Goal: Communication & Community: Participate in discussion

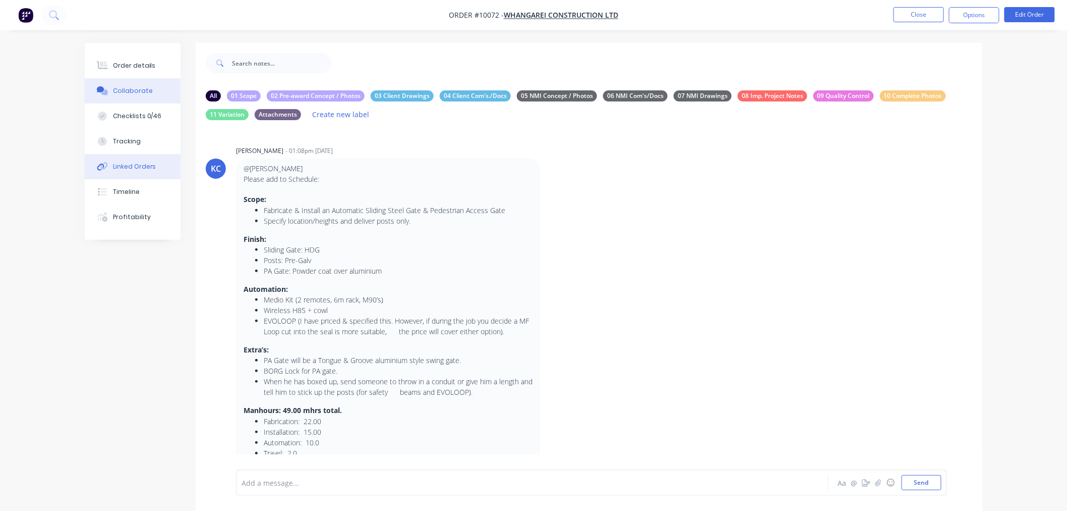
click at [133, 165] on div "Linked Orders" at bounding box center [134, 166] width 43 height 9
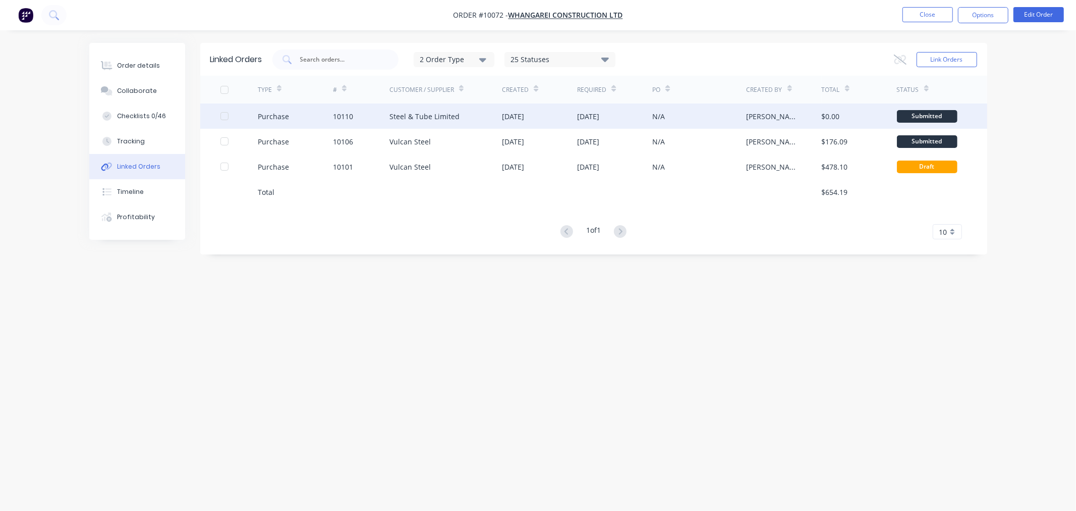
click at [425, 118] on div "Steel & Tube Limited" at bounding box center [424, 116] width 70 height 11
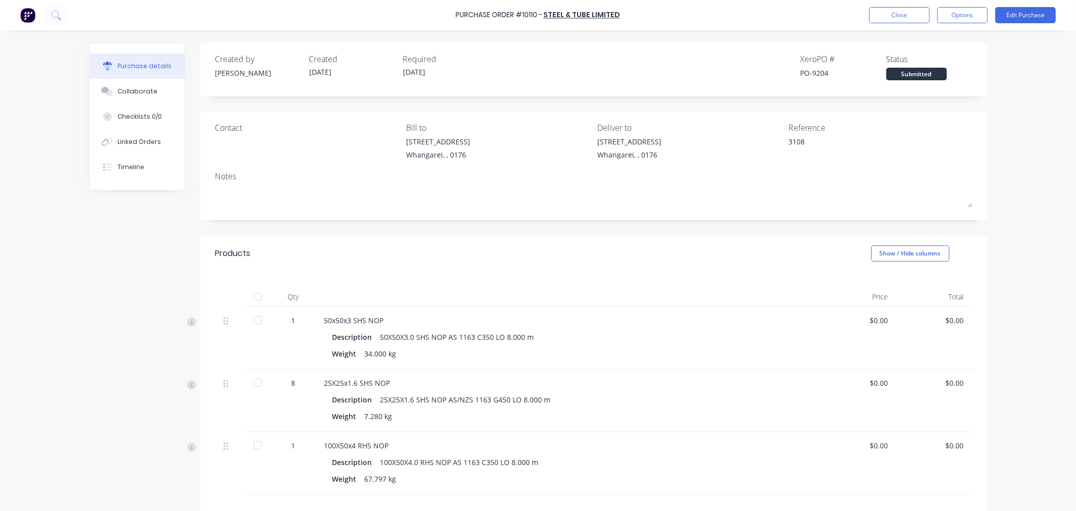
click at [251, 320] on div at bounding box center [258, 320] width 20 height 20
click at [251, 382] on div at bounding box center [258, 382] width 20 height 20
click at [253, 445] on div at bounding box center [258, 445] width 20 height 20
click at [890, 12] on button "Close" at bounding box center [899, 15] width 61 height 16
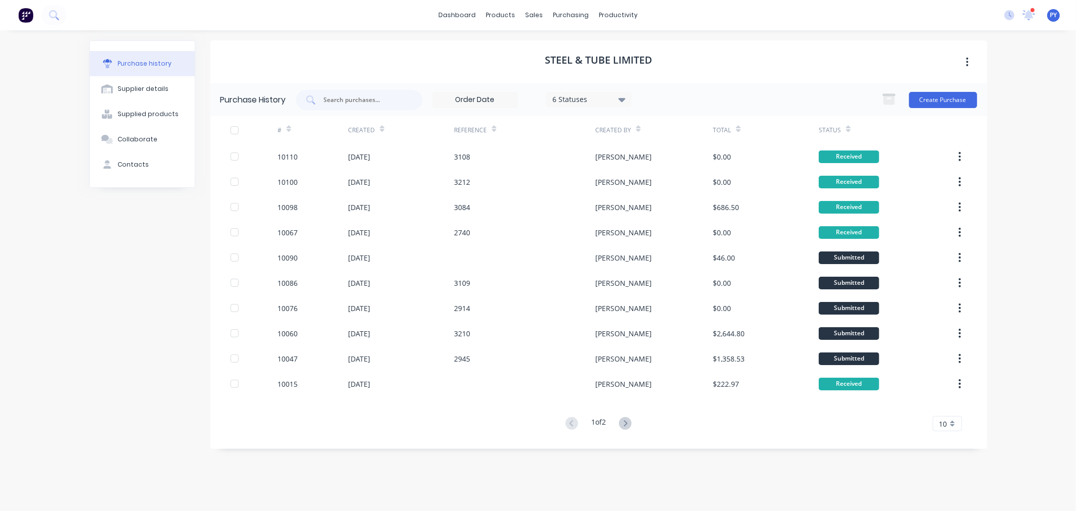
click at [1015, 368] on div "dashboard products sales purchasing productivity dashboard products Product Cat…" at bounding box center [538, 255] width 1076 height 511
click at [532, 17] on div "sales" at bounding box center [534, 15] width 28 height 15
click at [533, 15] on div "sales" at bounding box center [534, 15] width 28 height 15
click at [563, 48] on div "Sales Orders" at bounding box center [571, 48] width 41 height 9
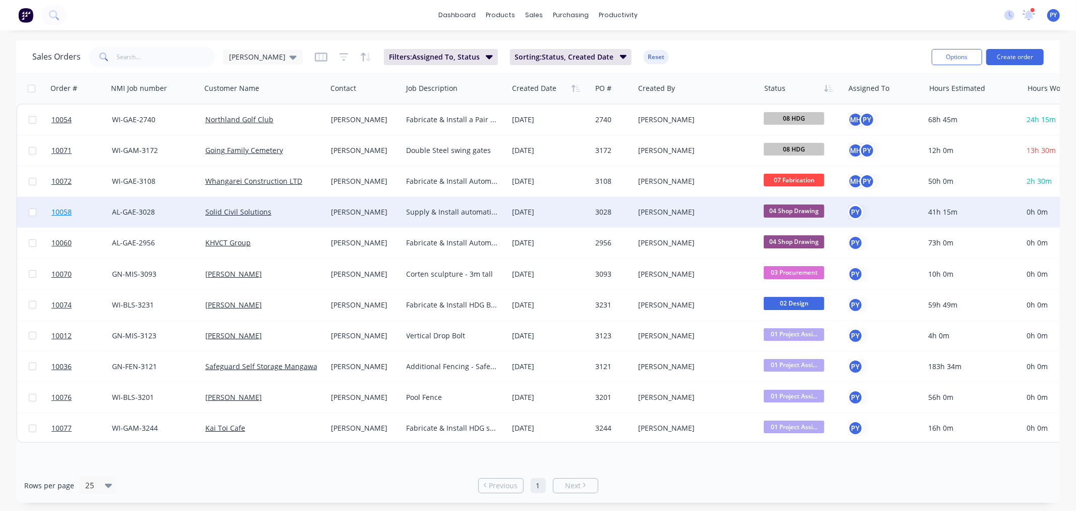
click at [53, 210] on span "10058" at bounding box center [61, 212] width 20 height 10
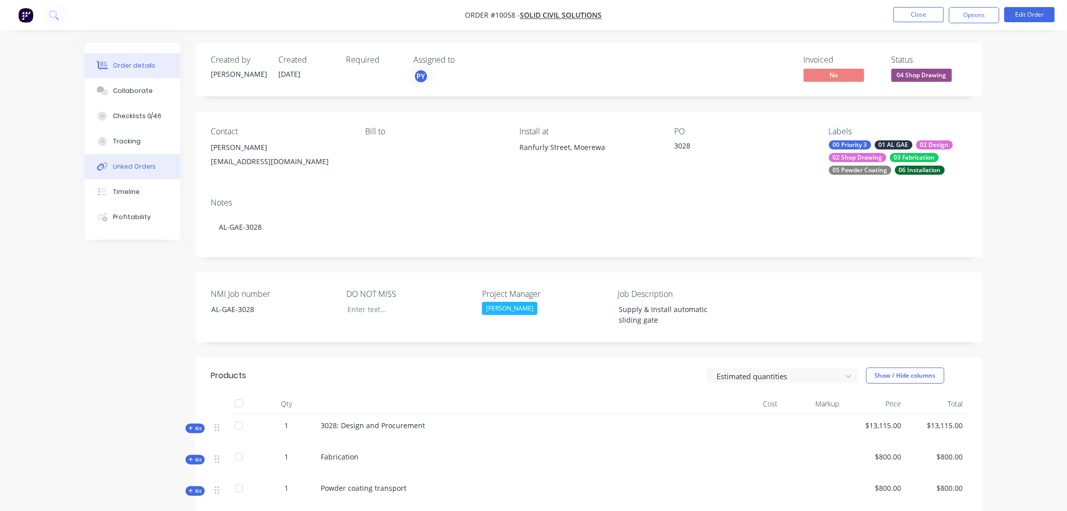
click at [129, 168] on div "Linked Orders" at bounding box center [134, 166] width 43 height 9
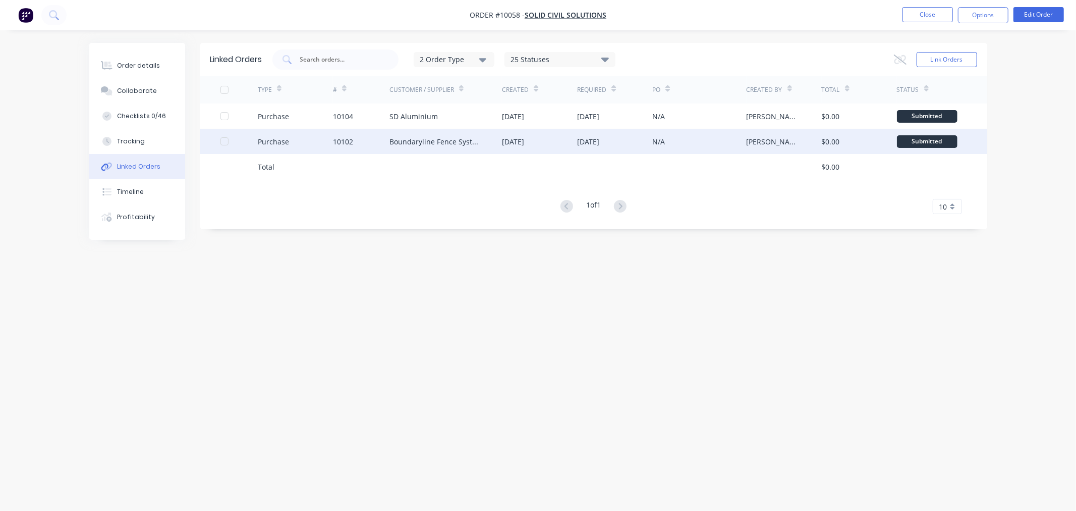
click at [416, 140] on div "Boundaryline Fence Systems" at bounding box center [435, 141] width 93 height 11
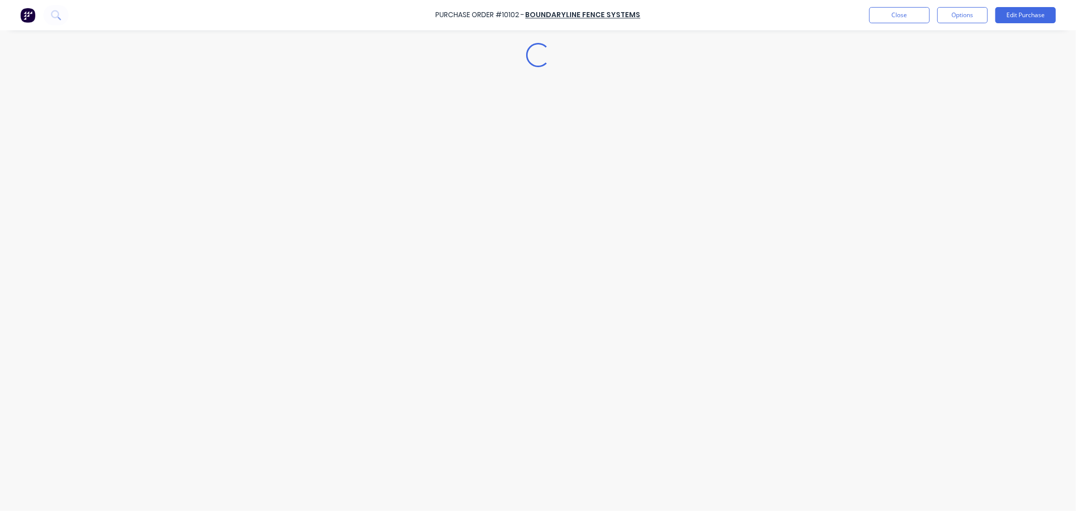
type textarea "x"
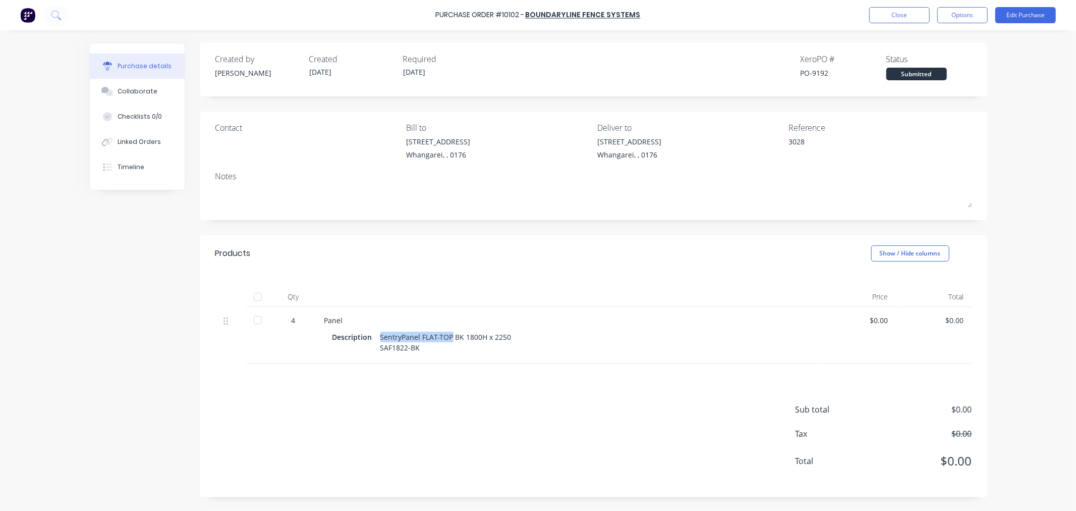
drag, startPoint x: 451, startPoint y: 338, endPoint x: 380, endPoint y: 336, distance: 71.6
click at [380, 336] on div "SentryPanel FLAT-TOP BK 1800H x 2250 SAF1822-BK" at bounding box center [445, 341] width 131 height 25
copy div "SentryPanel FLAT-TOP"
click at [144, 271] on div "Created by [PERSON_NAME] Created [DATE] Required [DATE] Xero PO # PO-9192 Statu…" at bounding box center [538, 270] width 898 height 454
click at [132, 90] on div "Collaborate" at bounding box center [138, 91] width 40 height 9
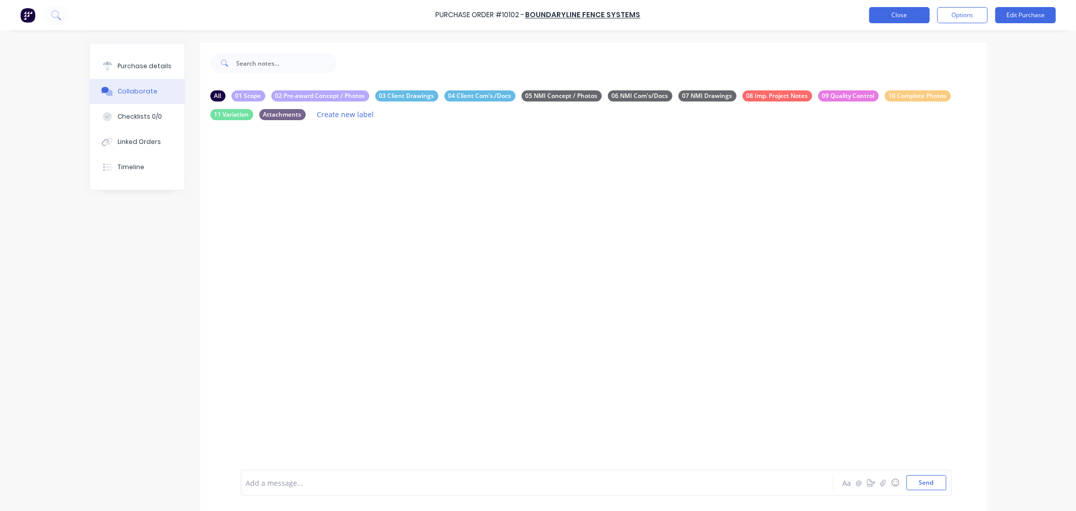
click at [899, 18] on button "Close" at bounding box center [899, 15] width 61 height 16
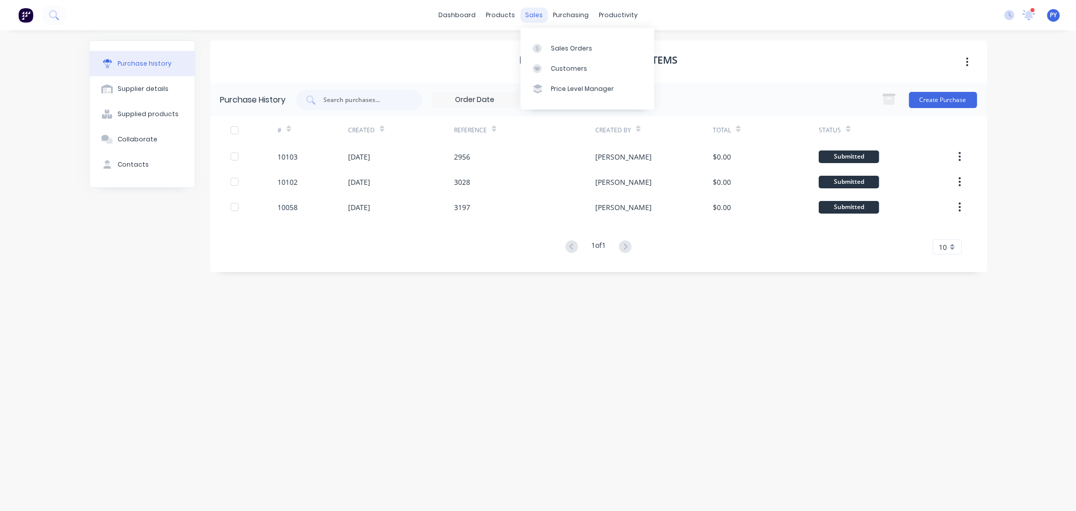
click at [534, 15] on div "sales" at bounding box center [534, 15] width 28 height 15
click at [563, 48] on div "Sales Orders" at bounding box center [571, 48] width 41 height 9
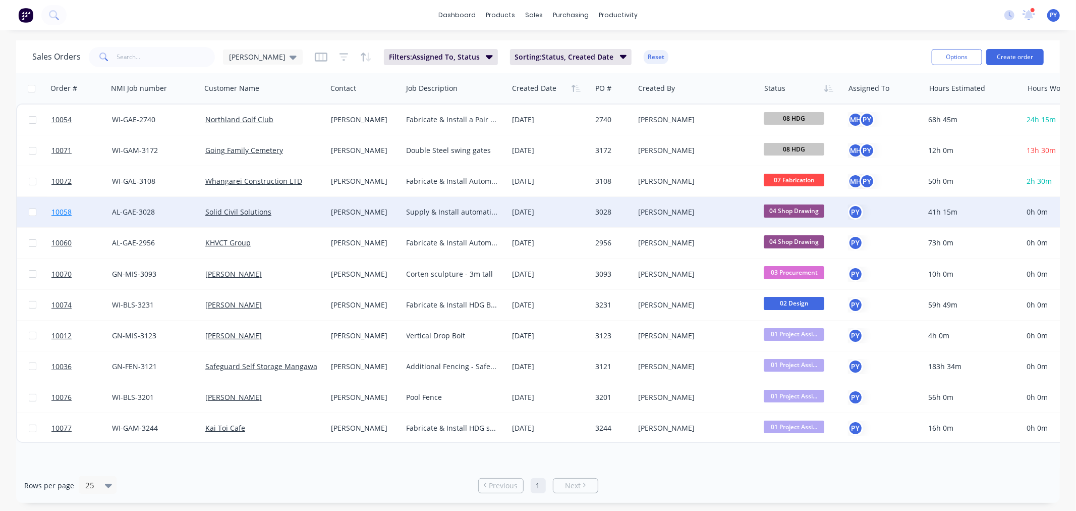
click at [62, 211] on span "10058" at bounding box center [61, 212] width 20 height 10
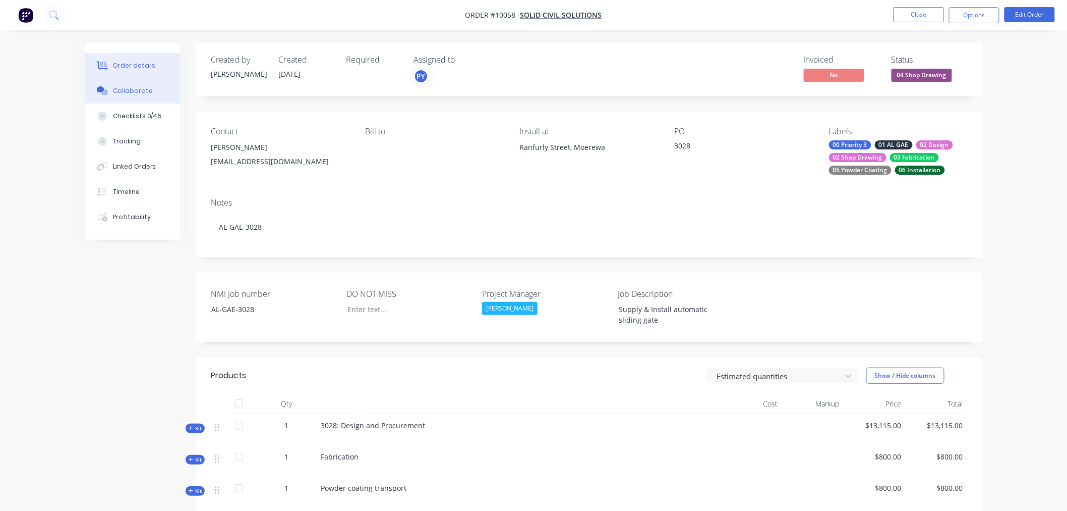
click at [130, 95] on div "Collaborate" at bounding box center [133, 90] width 40 height 9
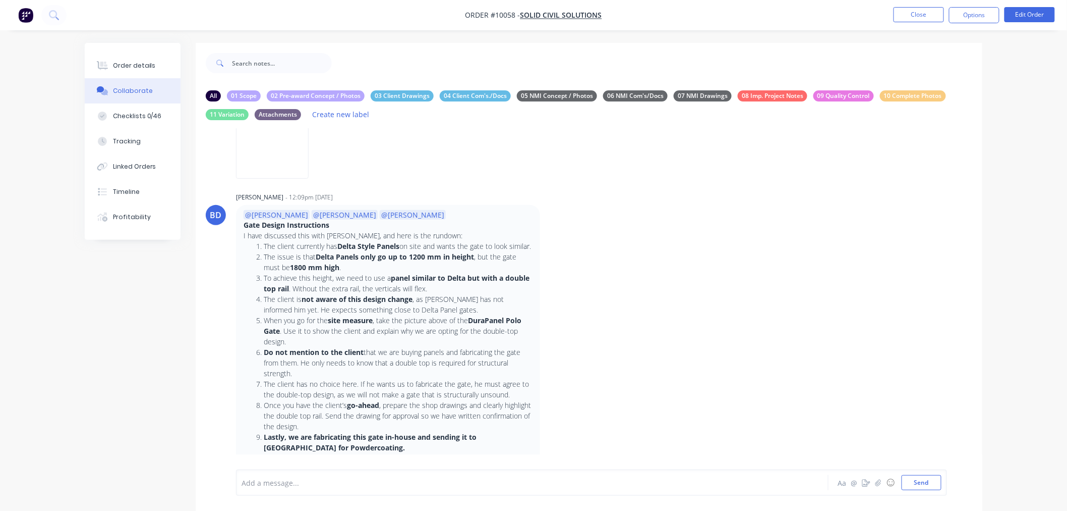
scroll to position [528, 0]
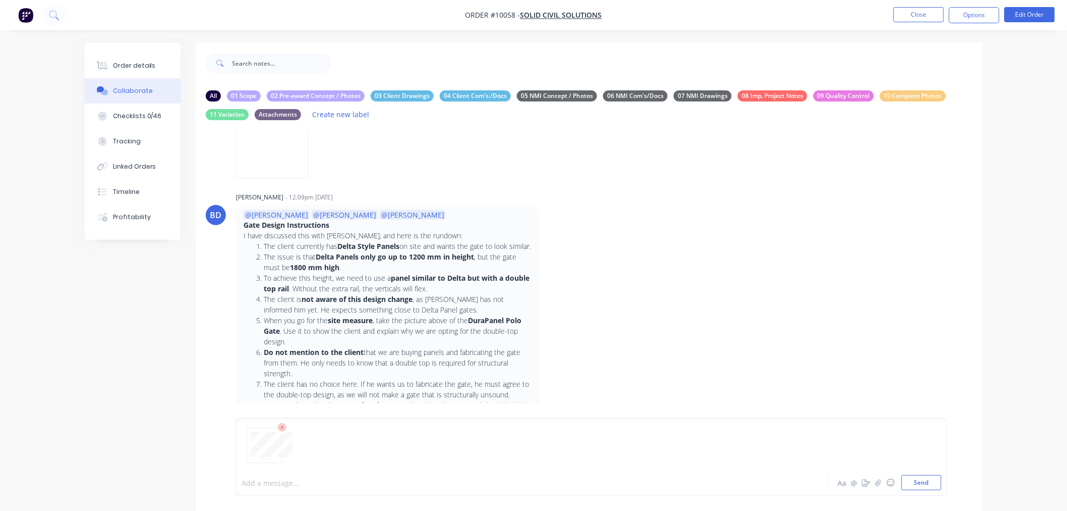
click at [248, 481] on div at bounding box center [504, 482] width 525 height 11
click at [916, 481] on button "Send" at bounding box center [922, 482] width 40 height 15
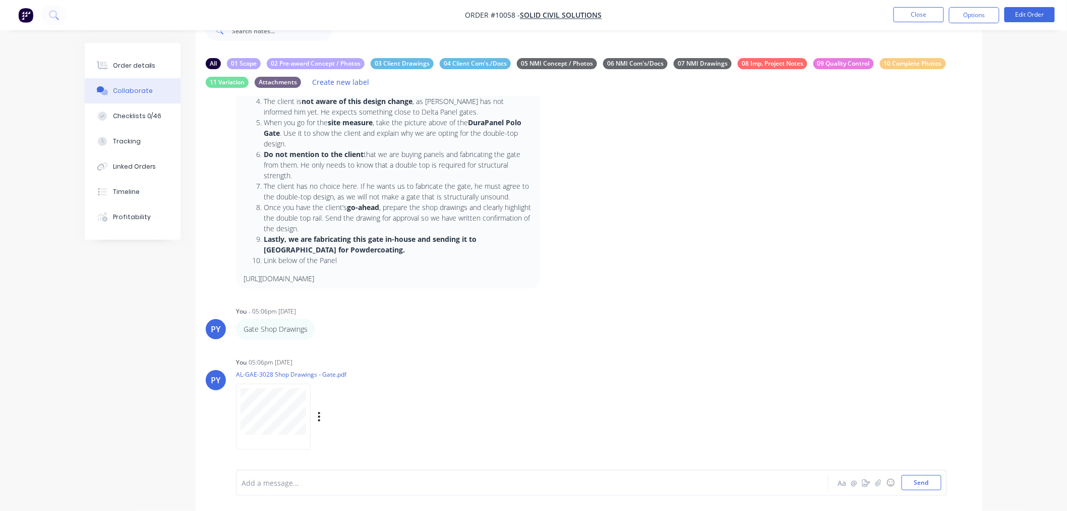
scroll to position [694, 0]
click at [319, 417] on icon "button" at bounding box center [319, 417] width 3 height 12
click at [351, 440] on button "Delete" at bounding box center [386, 440] width 114 height 23
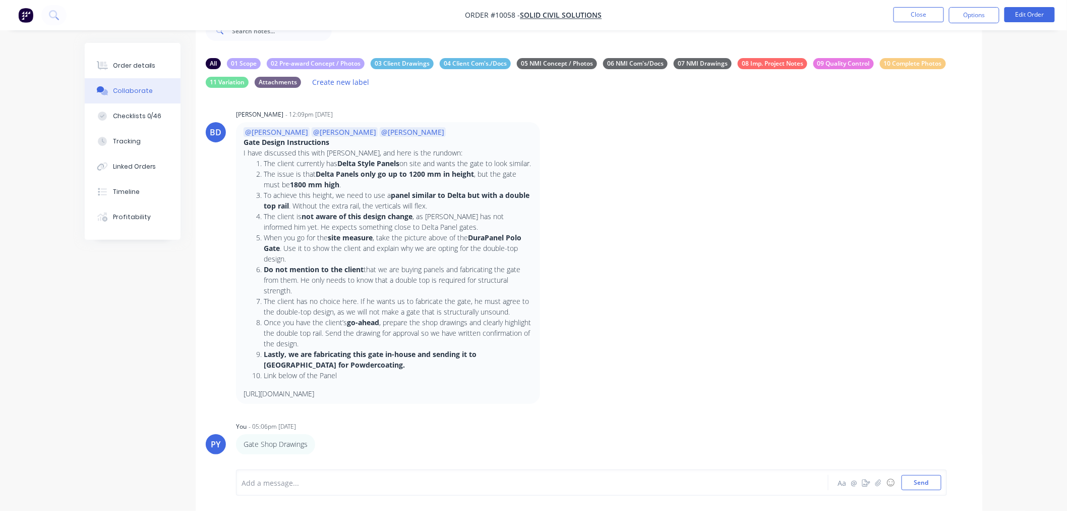
scroll to position [579, 0]
click at [321, 444] on icon "button" at bounding box center [322, 444] width 3 height 12
click at [341, 443] on button "Delete" at bounding box center [359, 443] width 64 height 17
